Goal: Navigation & Orientation: Find specific page/section

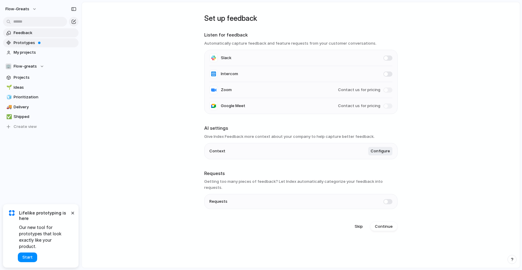
click at [27, 39] on link "Prototypes" at bounding box center [40, 42] width 75 height 9
click at [24, 51] on span "My projects" at bounding box center [45, 53] width 63 height 6
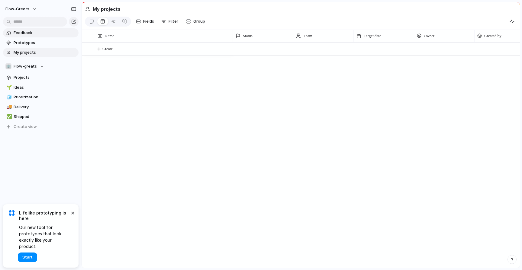
click at [37, 34] on span "Feedback" at bounding box center [45, 33] width 63 height 6
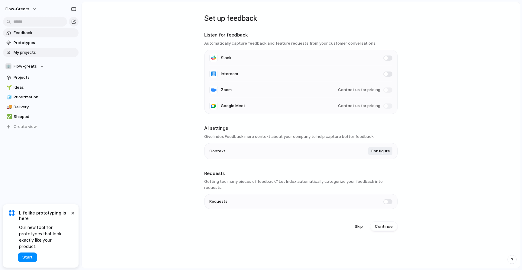
click at [40, 53] on span "My projects" at bounding box center [45, 53] width 63 height 6
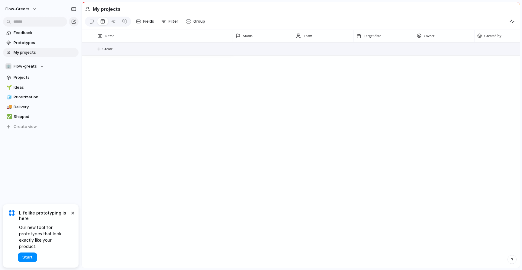
click at [107, 49] on span "Create" at bounding box center [107, 49] width 10 height 6
click at [95, 48] on button "Create" at bounding box center [308, 49] width 441 height 12
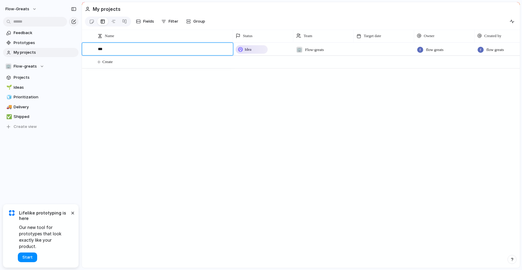
type textarea "****"
click at [151, 22] on span "Fields" at bounding box center [148, 21] width 11 height 6
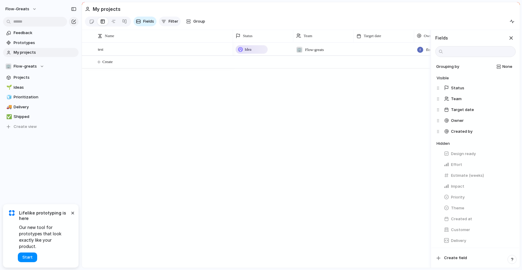
click at [169, 22] on span "Filter" at bounding box center [173, 21] width 10 height 6
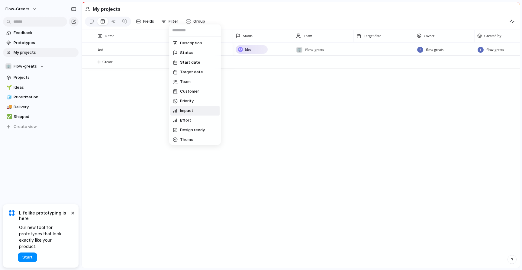
click at [195, 112] on li "Impact" at bounding box center [194, 111] width 49 height 10
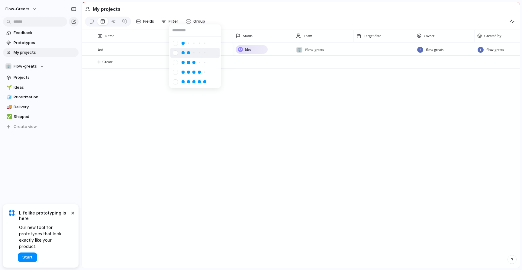
click at [196, 51] on div at bounding box center [193, 52] width 5 height 5
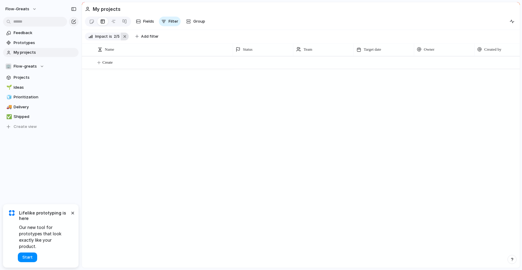
click at [125, 35] on button "button" at bounding box center [125, 37] width 8 height 8
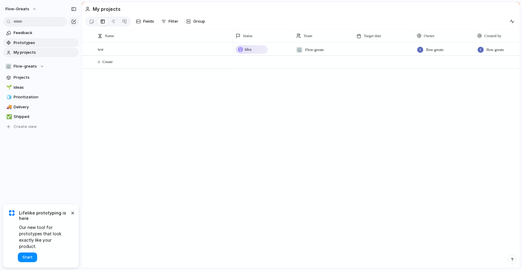
click at [31, 41] on span "Prototypes" at bounding box center [45, 43] width 63 height 6
click at [22, 83] on div "🌱 Ideas" at bounding box center [40, 87] width 75 height 9
click at [21, 85] on span "Ideas" at bounding box center [45, 88] width 63 height 6
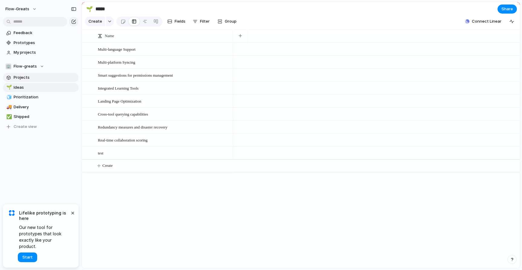
click at [27, 77] on span "Projects" at bounding box center [45, 78] width 63 height 6
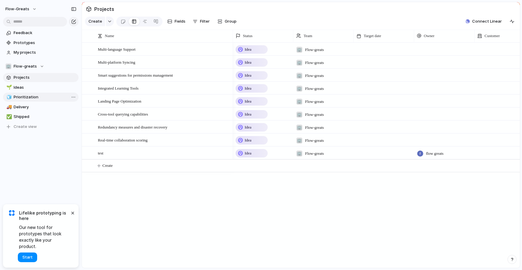
click at [25, 94] on link "🧊 Prioritization" at bounding box center [40, 97] width 75 height 9
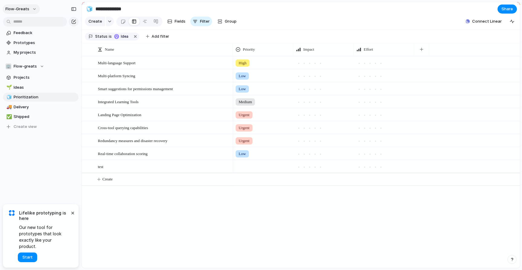
click at [30, 10] on button "flow-greats" at bounding box center [21, 9] width 37 height 10
click at [72, 60] on li "Dark" at bounding box center [74, 61] width 36 height 10
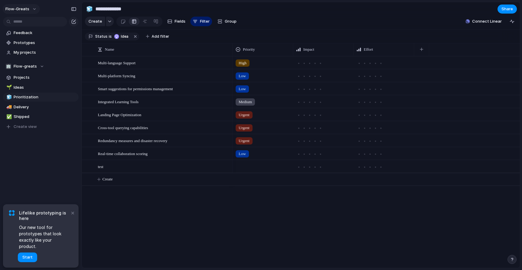
click at [30, 9] on button "flow-greats" at bounding box center [21, 9] width 37 height 10
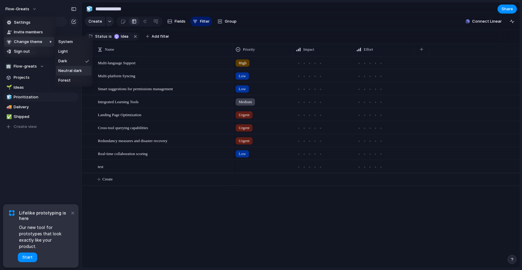
click at [76, 73] on span "Neutral dark" at bounding box center [70, 71] width 24 height 6
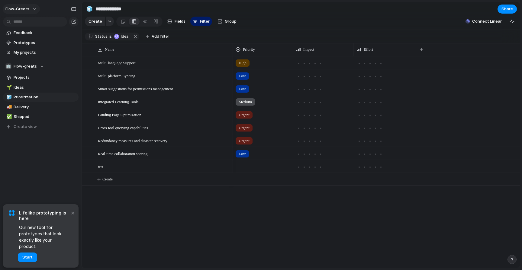
click at [33, 12] on button "flow-greats" at bounding box center [21, 9] width 37 height 10
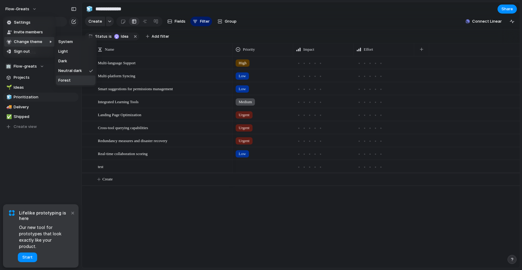
click at [76, 79] on li "Forest" at bounding box center [76, 81] width 40 height 10
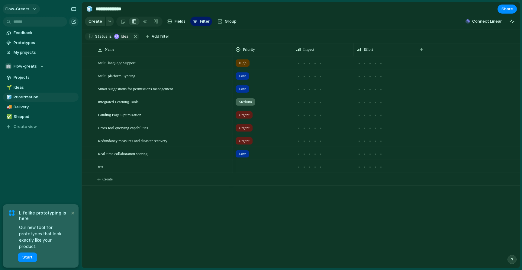
click at [35, 11] on button "flow-greats" at bounding box center [21, 9] width 37 height 10
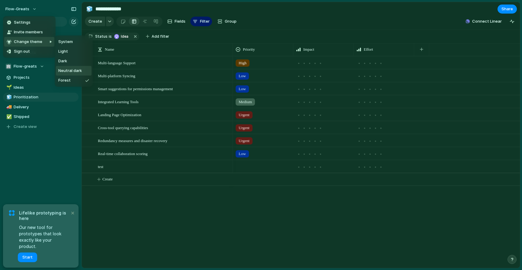
click at [76, 71] on span "Neutral dark" at bounding box center [70, 71] width 24 height 6
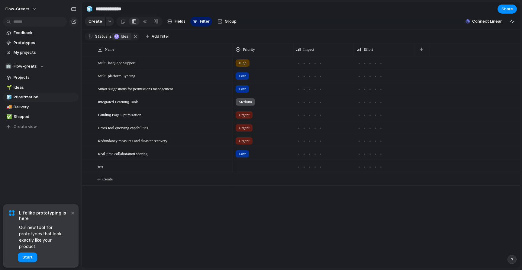
click at [121, 38] on span "Idea" at bounding box center [125, 36] width 9 height 5
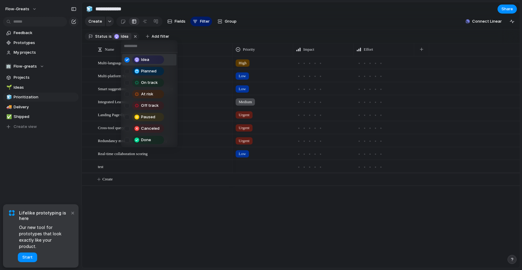
click at [121, 36] on div "Idea Planned On track At risk Off track Paused Canceled Done" at bounding box center [261, 135] width 522 height 270
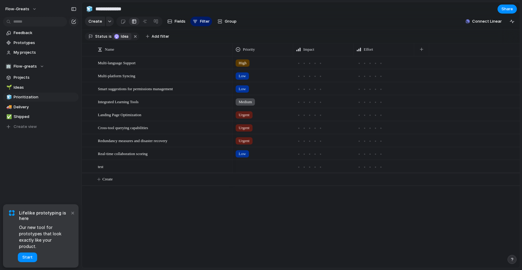
click at [112, 37] on button "Idea" at bounding box center [121, 36] width 19 height 7
click at [103, 37] on span "Status" at bounding box center [101, 36] width 12 height 5
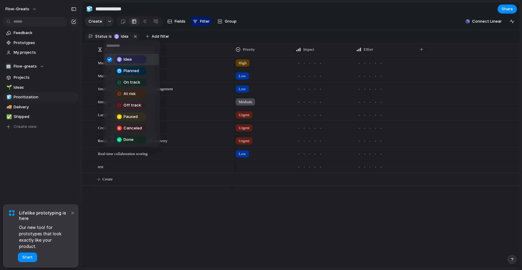
click at [102, 37] on div "Idea Planned On track At risk Off track Paused Canceled Done" at bounding box center [261, 135] width 522 height 270
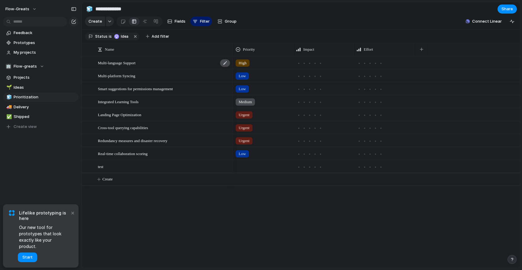
click at [226, 65] on div at bounding box center [225, 63] width 10 height 8
click at [30, 53] on span "My projects" at bounding box center [45, 53] width 63 height 6
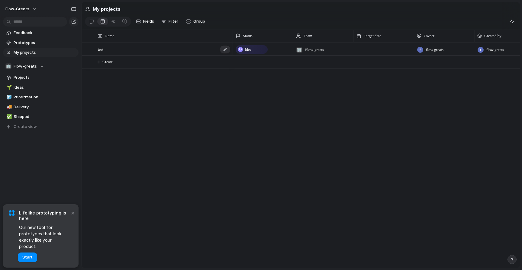
click at [102, 50] on span "test" at bounding box center [100, 49] width 5 height 7
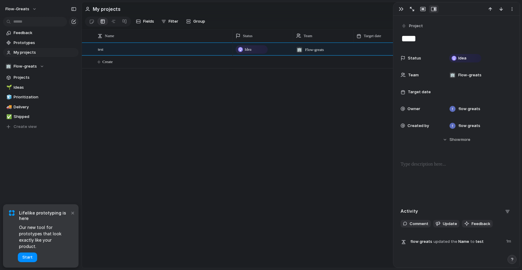
click at [296, 125] on div "Idea 🏢 Flow-greats flow greats flow greats" at bounding box center [376, 156] width 287 height 226
click at [27, 38] on link "Prototypes" at bounding box center [40, 42] width 75 height 9
click at [42, 33] on span "Feedback" at bounding box center [45, 33] width 63 height 6
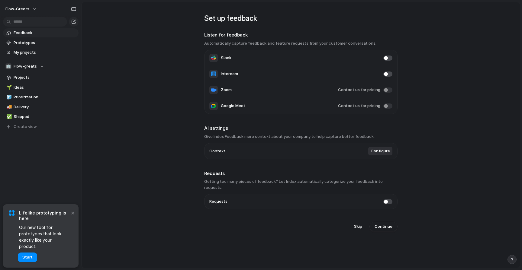
drag, startPoint x: 356, startPoint y: 222, endPoint x: 502, endPoint y: 204, distance: 147.5
click at [502, 204] on main "Set up feedback Listen for feedback Automatically capture feedback and feature …" at bounding box center [301, 135] width 438 height 267
click at [498, 201] on main "Set up feedback Listen for feedback Automatically capture feedback and feature …" at bounding box center [301, 135] width 438 height 267
click at [360, 224] on span "Skip" at bounding box center [358, 227] width 8 height 6
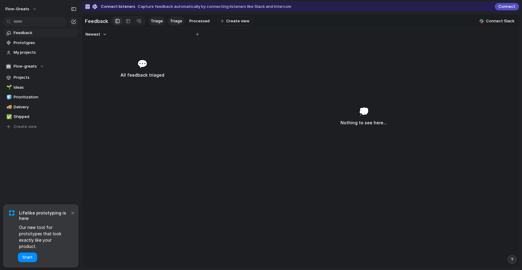
drag, startPoint x: 139, startPoint y: 57, endPoint x: 178, endPoint y: 112, distance: 67.0
click at [178, 112] on div "Newest 💬 All feedback triaged" at bounding box center [142, 148] width 121 height 240
click at [21, 14] on button "flow-greats" at bounding box center [21, 9] width 37 height 10
click at [160, 117] on div "Settings Invite members Change theme Sign out" at bounding box center [261, 135] width 522 height 270
click at [32, 52] on span "My projects" at bounding box center [45, 53] width 63 height 6
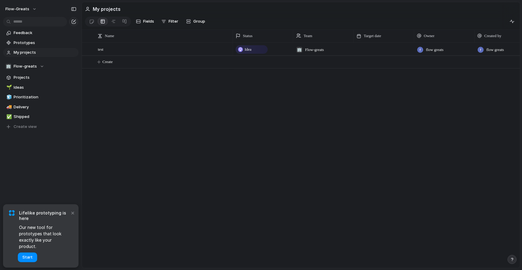
click at [32, 52] on span "My projects" at bounding box center [45, 53] width 63 height 6
click at [94, 21] on link at bounding box center [91, 22] width 11 height 10
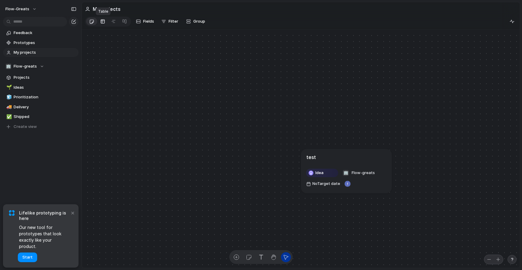
click at [103, 22] on div at bounding box center [102, 22] width 5 height 10
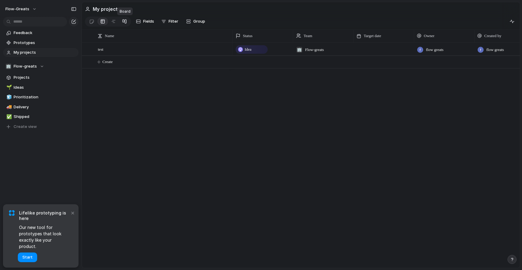
click at [120, 23] on link at bounding box center [124, 22] width 11 height 10
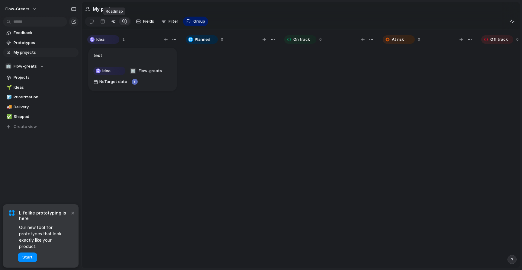
click at [114, 22] on div at bounding box center [113, 22] width 5 height 10
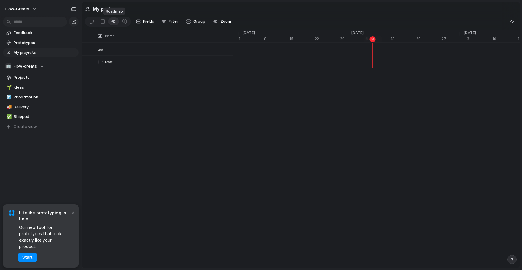
scroll to position [0, 3857]
click at [91, 21] on div at bounding box center [91, 22] width 5 height 10
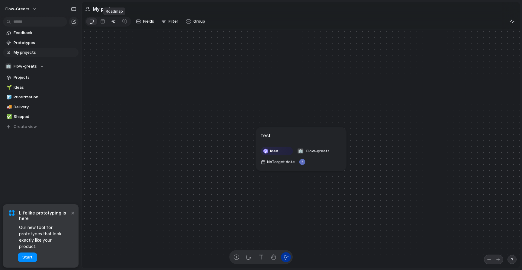
click at [117, 24] on link at bounding box center [113, 22] width 11 height 10
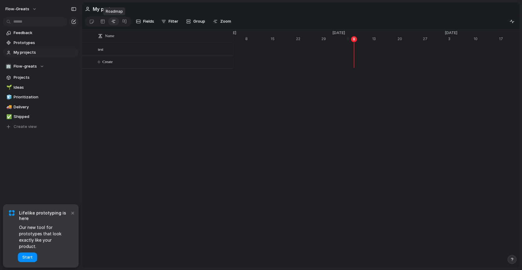
scroll to position [0, 3876]
click at [98, 21] on link at bounding box center [102, 22] width 11 height 10
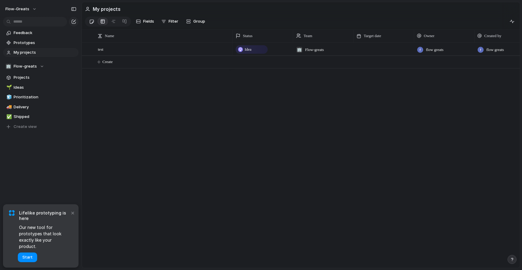
click at [87, 22] on link at bounding box center [91, 22] width 11 height 10
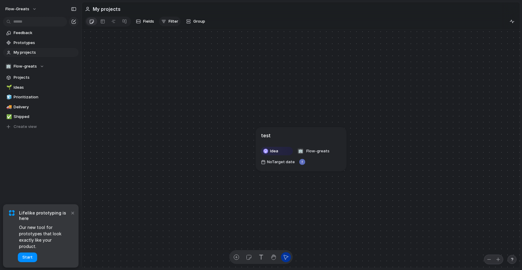
click at [172, 21] on span "Filter" at bounding box center [173, 21] width 10 height 6
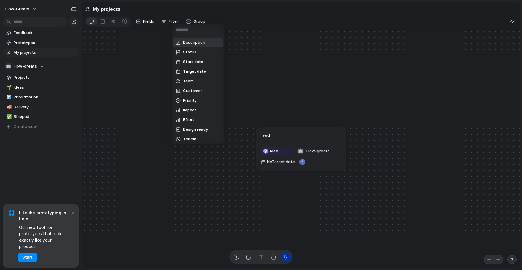
click at [127, 20] on div "Description Status Start date Target date Team Customer Priority Impact Effort …" at bounding box center [261, 135] width 522 height 270
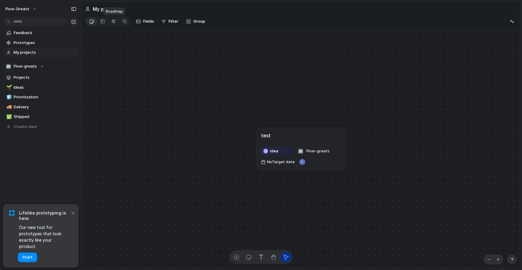
click at [116, 20] on div at bounding box center [113, 22] width 5 height 10
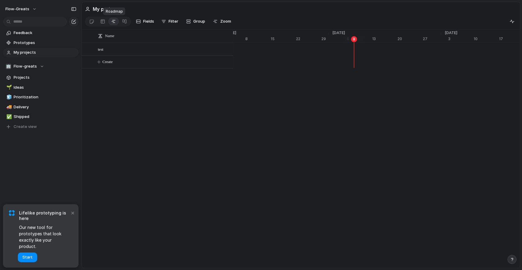
scroll to position [0, 3876]
click at [108, 21] on div at bounding box center [108, 22] width 46 height 10
click at [509, 19] on button "button" at bounding box center [512, 22] width 10 height 10
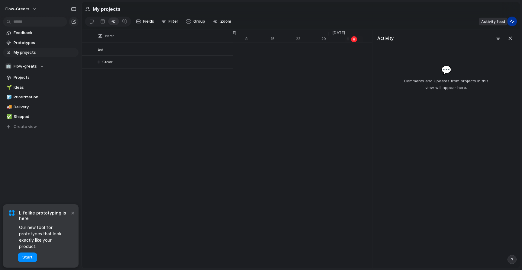
click at [511, 22] on div "button" at bounding box center [511, 21] width 5 height 5
click at [512, 20] on div "button" at bounding box center [511, 21] width 5 height 5
click at [59, 43] on span "Prototypes" at bounding box center [45, 43] width 63 height 6
click at [31, 4] on div "flow-greats" at bounding box center [41, 8] width 82 height 16
click at [29, 11] on button "flow-greats" at bounding box center [21, 9] width 37 height 10
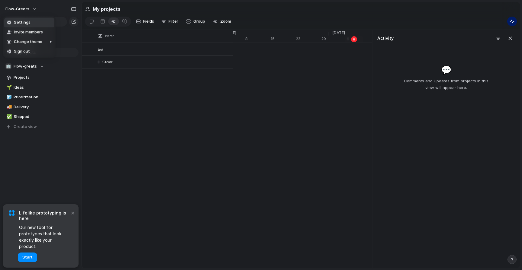
click at [43, 25] on li "Settings" at bounding box center [29, 23] width 50 height 10
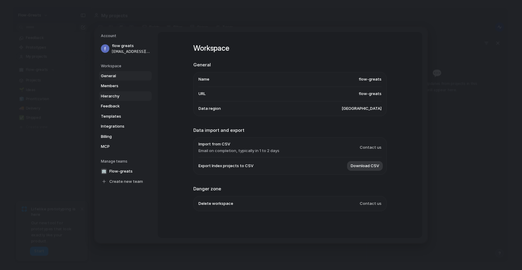
click at [119, 94] on span "Hierarchy" at bounding box center [120, 96] width 39 height 6
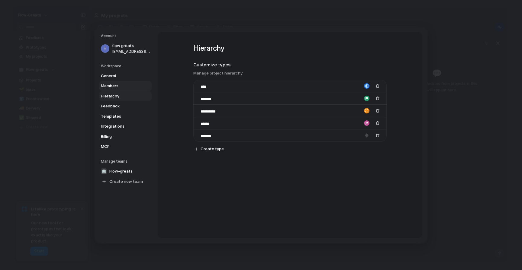
click at [120, 86] on span "Members" at bounding box center [120, 86] width 39 height 6
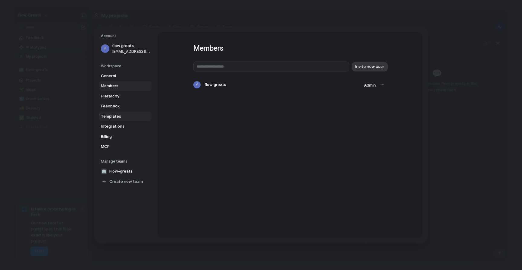
click at [117, 117] on span "Templates" at bounding box center [120, 117] width 39 height 6
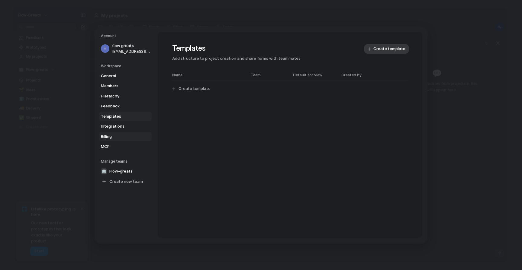
click at [113, 139] on link "Billing" at bounding box center [125, 137] width 53 height 10
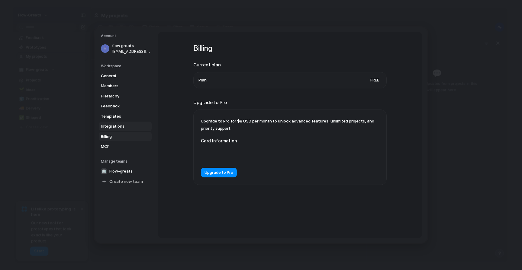
click at [117, 129] on span "Integrations" at bounding box center [120, 126] width 39 height 6
